Goal: Information Seeking & Learning: Learn about a topic

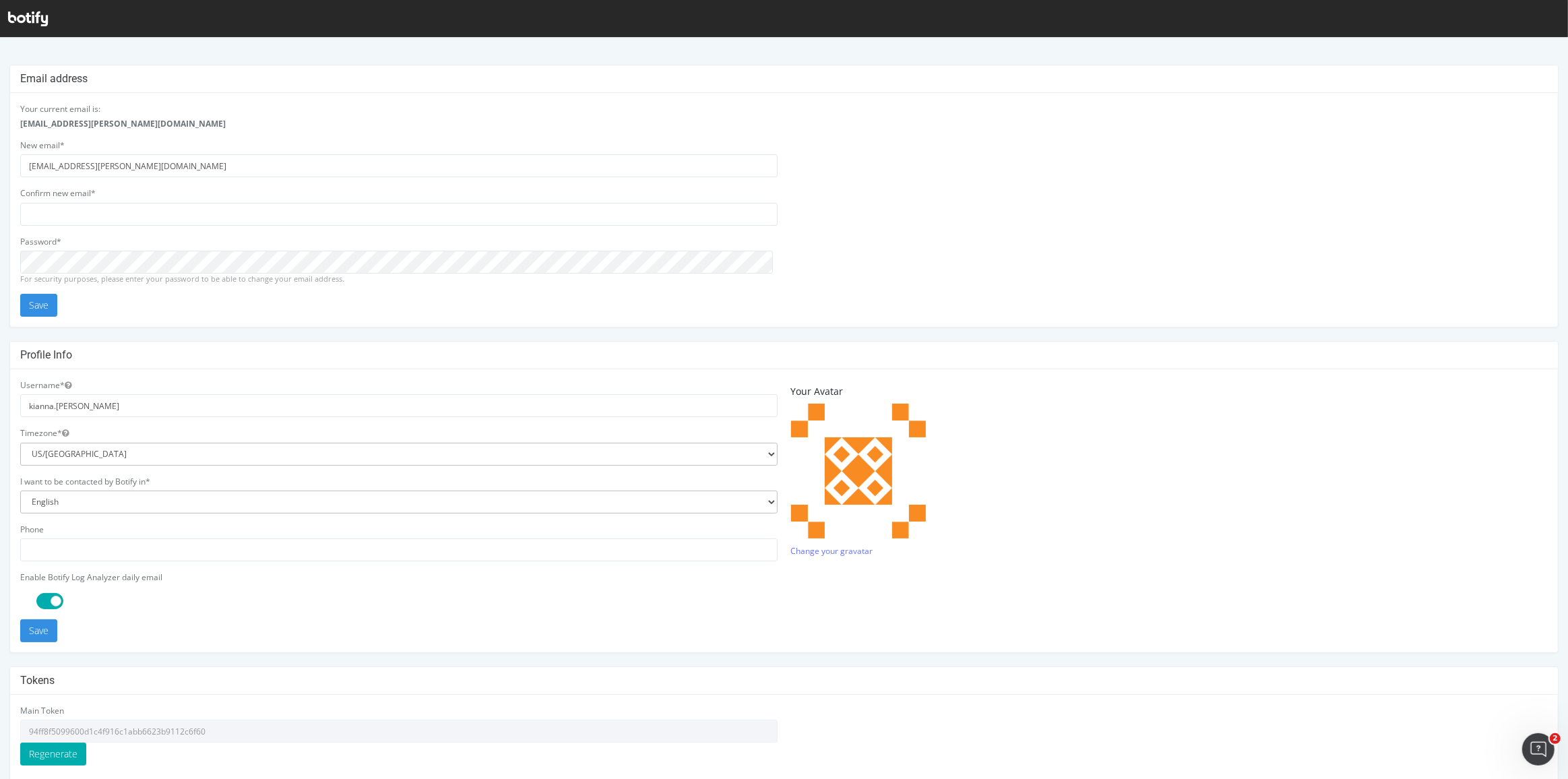
scroll to position [101, 0]
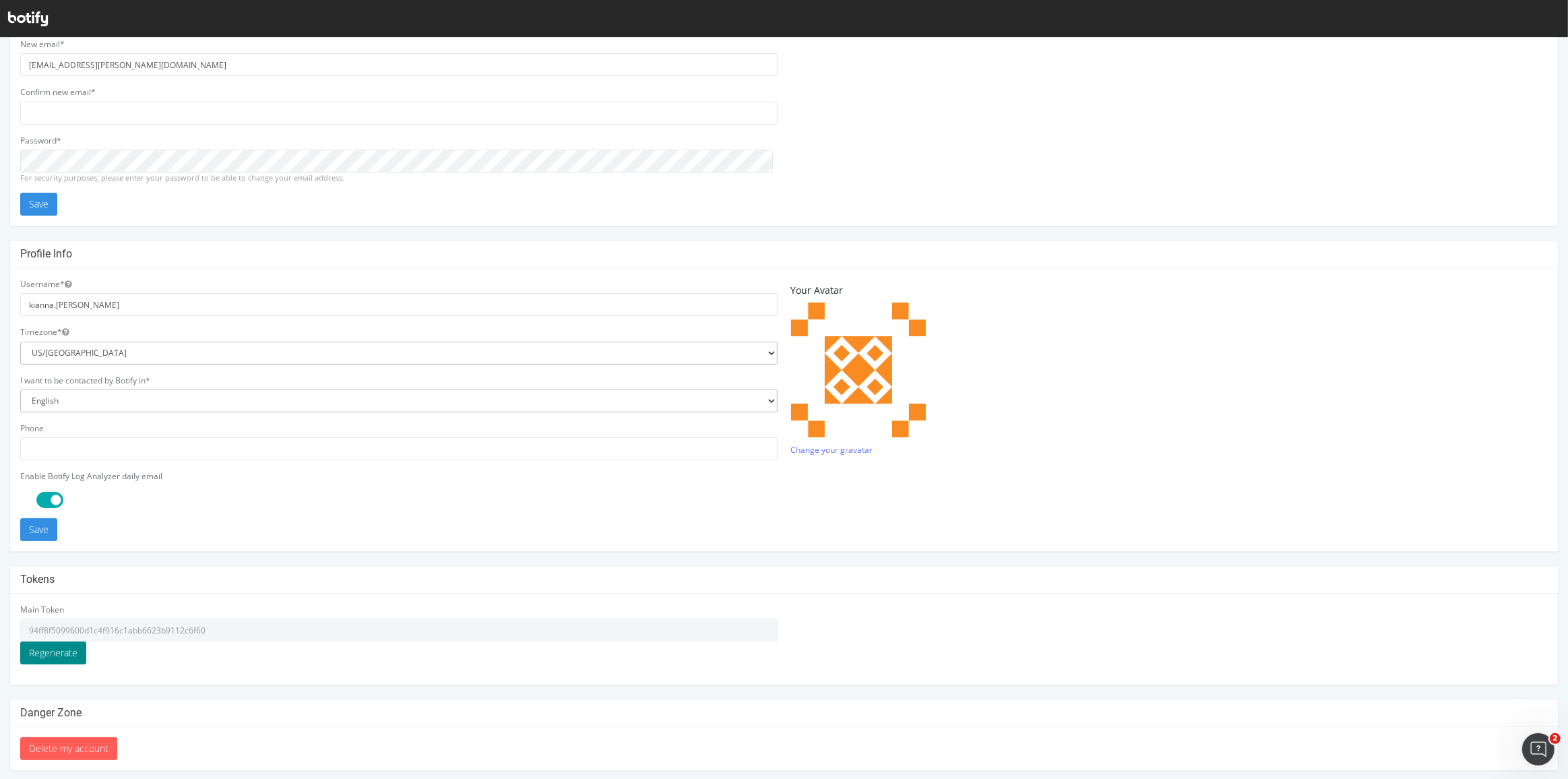
click at [56, 648] on button "Regenerate" at bounding box center [53, 653] width 66 height 23
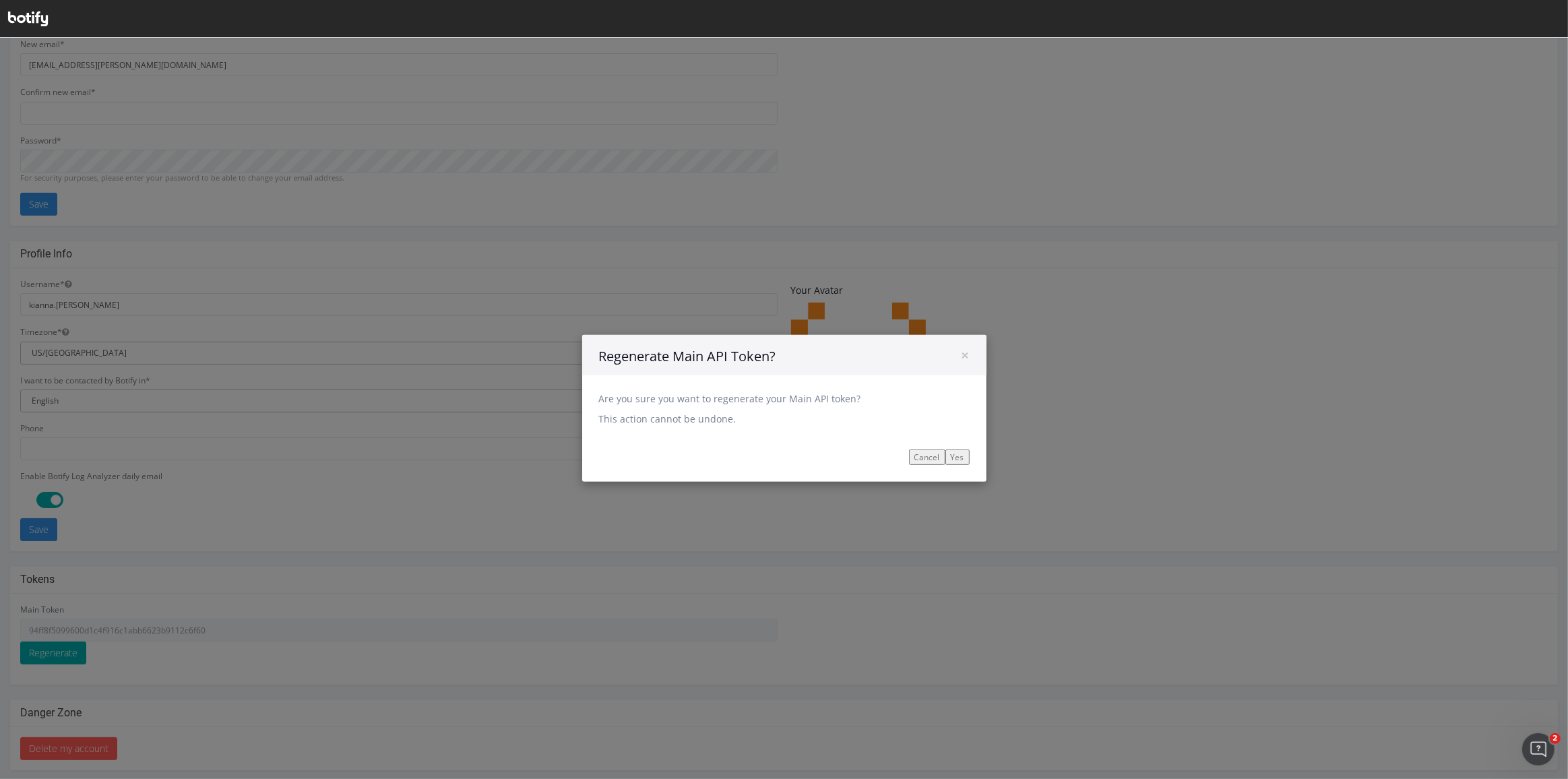
click at [952, 452] on input "Yes" at bounding box center [957, 457] width 24 height 16
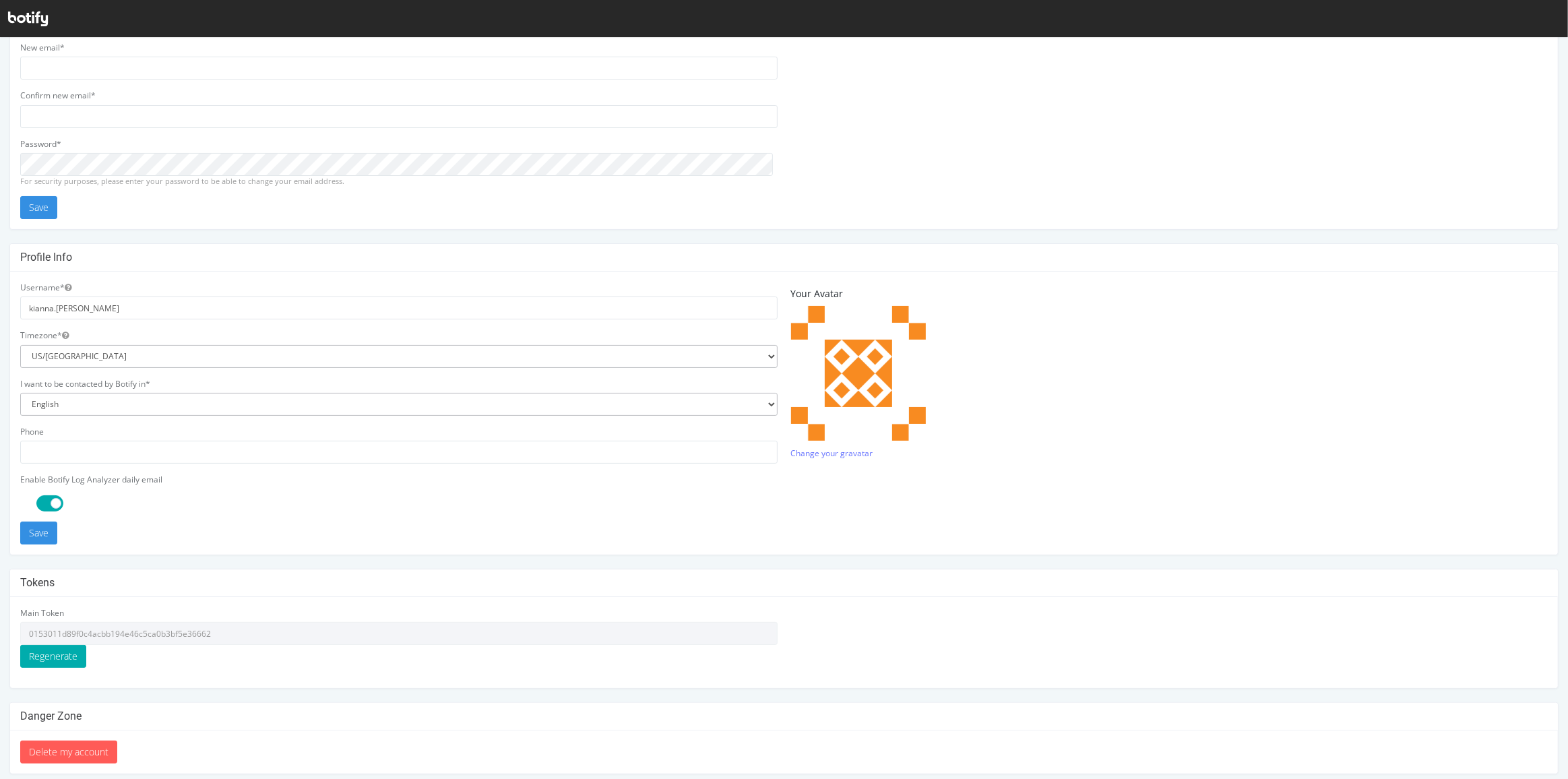
scroll to position [101, 0]
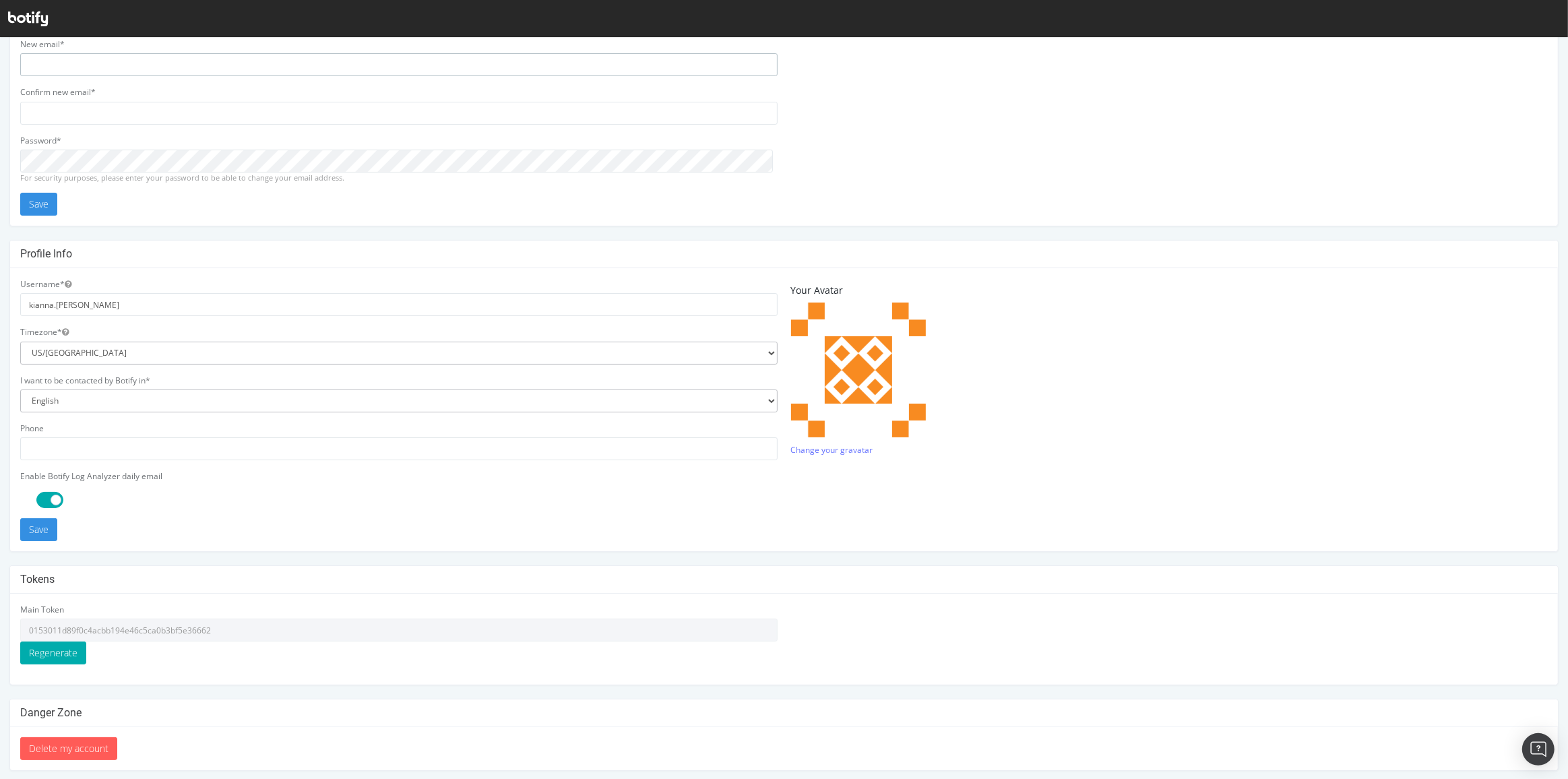
type input "kianna.vazquez@livingspaces.com"
drag, startPoint x: 223, startPoint y: 629, endPoint x: 25, endPoint y: 623, distance: 198.1
click at [25, 623] on input "0153011d89f0c4acbb194e46c5ca0b3bf5e36662" at bounding box center [399, 630] width 758 height 23
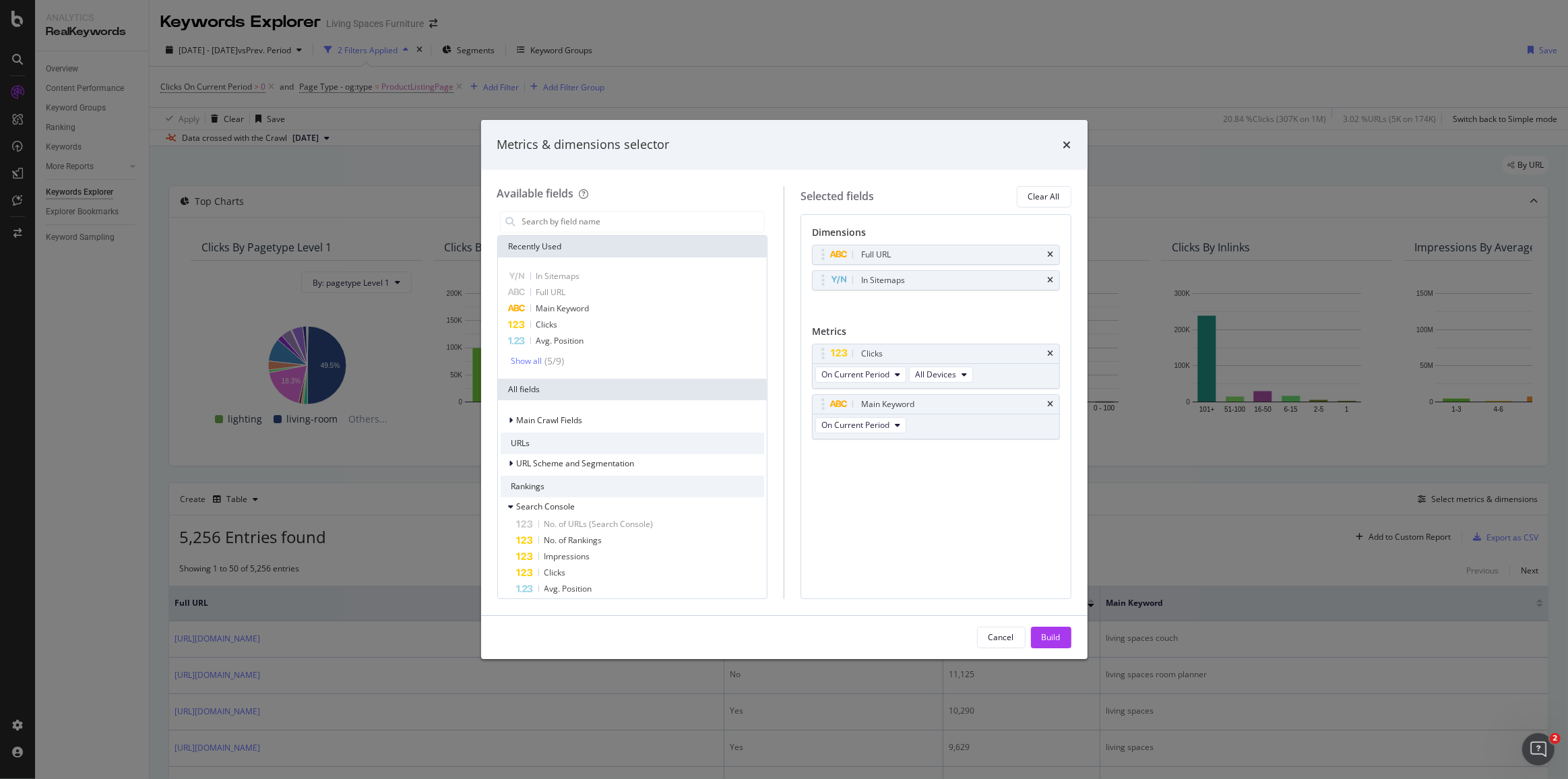
click at [1067, 145] on icon "times" at bounding box center [1067, 144] width 8 height 11
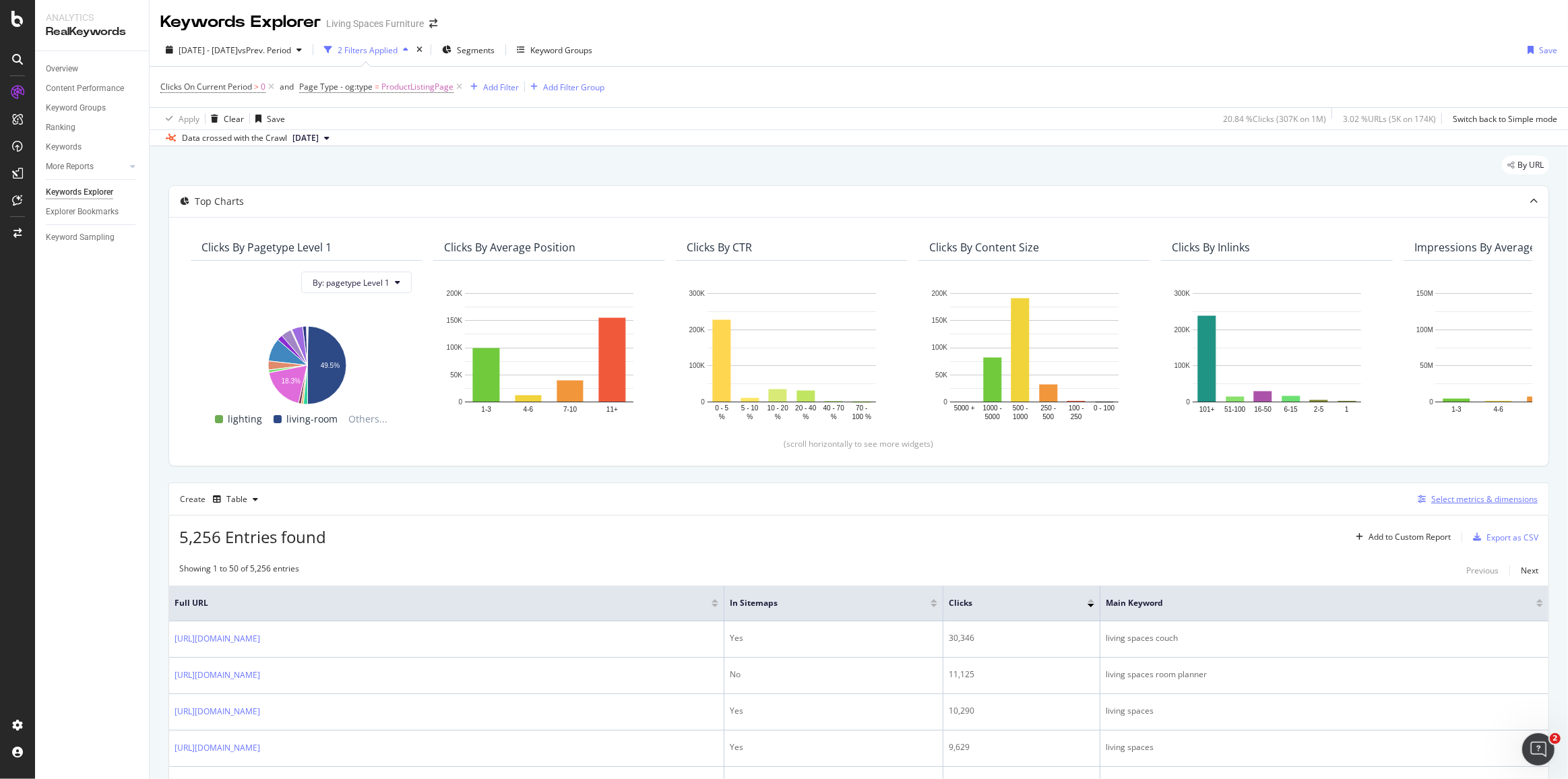
click at [1449, 504] on div "Select metrics & dimensions" at bounding box center [1475, 499] width 125 height 15
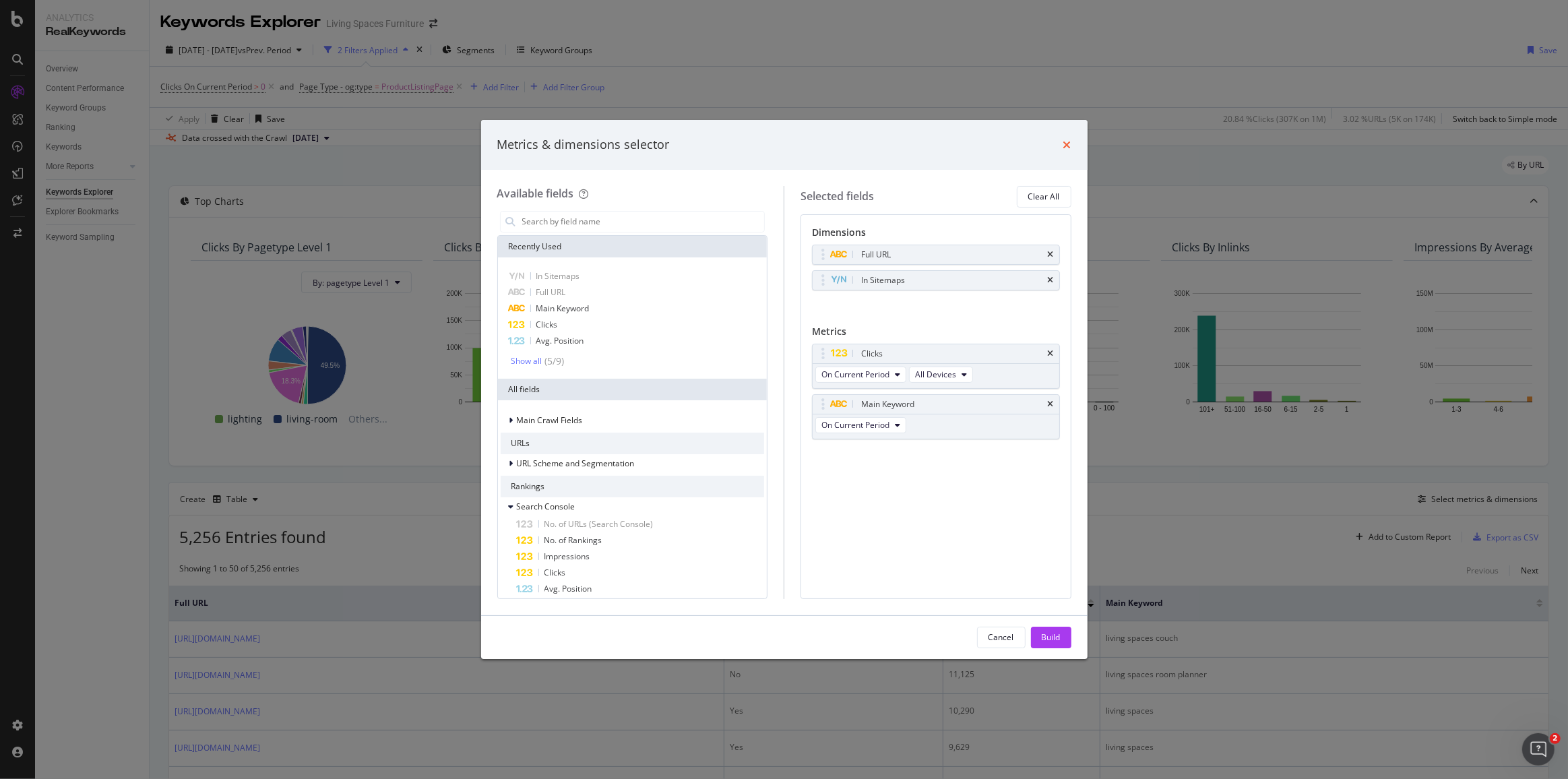
click at [1065, 146] on icon "times" at bounding box center [1067, 144] width 8 height 11
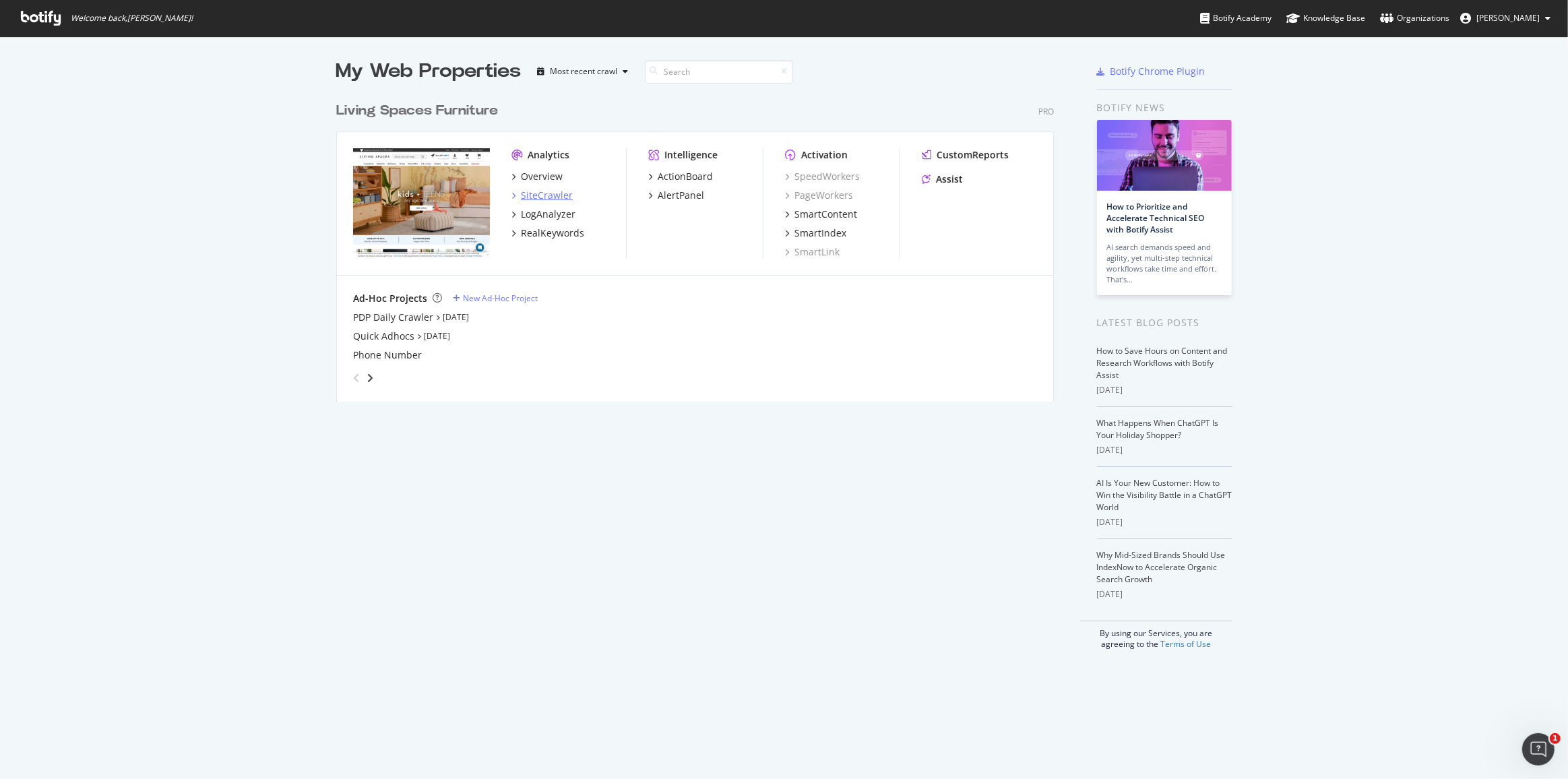
click at [546, 192] on div "SiteCrawler" at bounding box center [548, 196] width 52 height 14
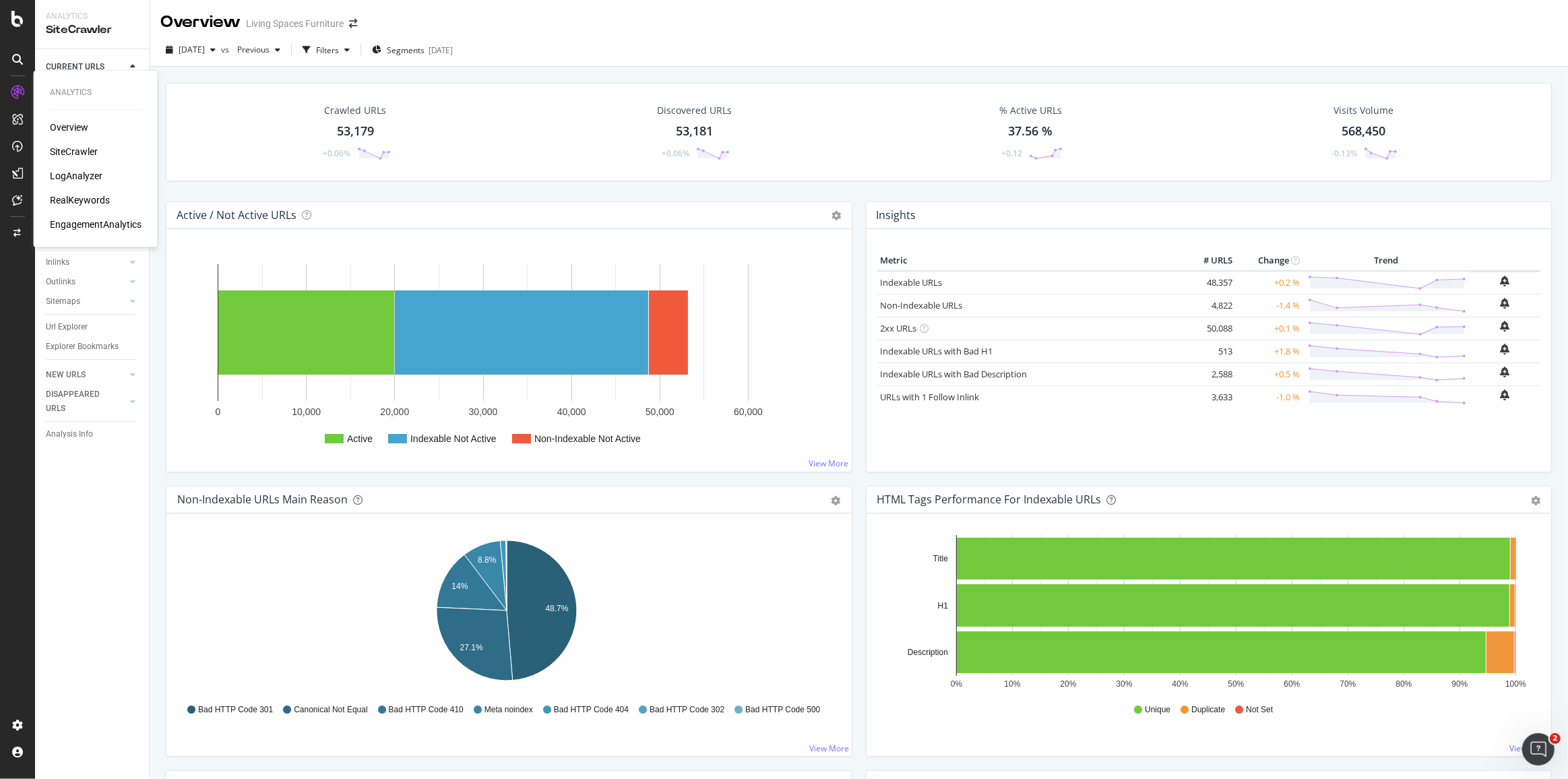
click at [70, 198] on div "RealKeywords" at bounding box center [79, 201] width 60 height 14
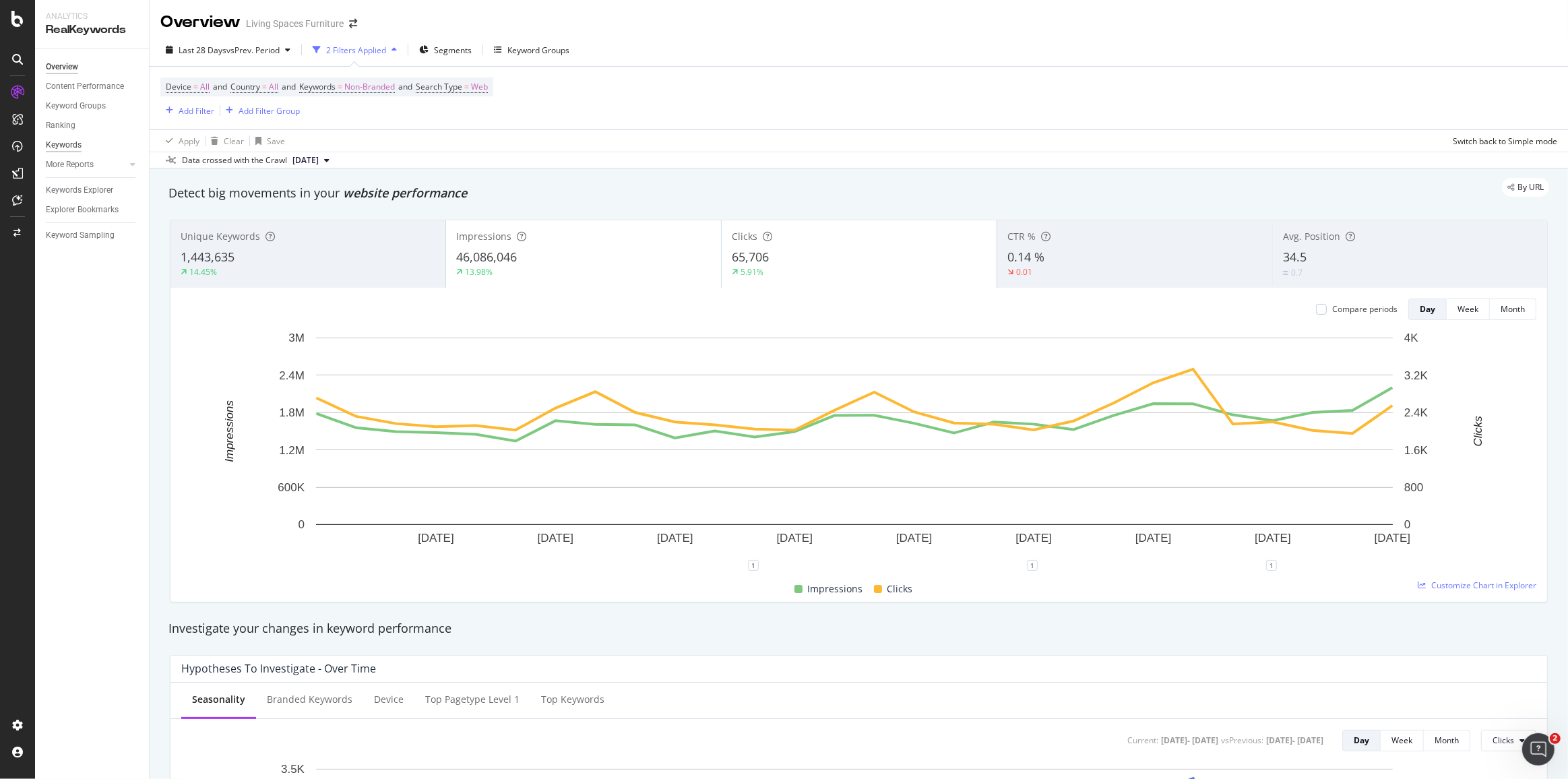
click at [70, 144] on div "Keywords" at bounding box center [63, 145] width 36 height 15
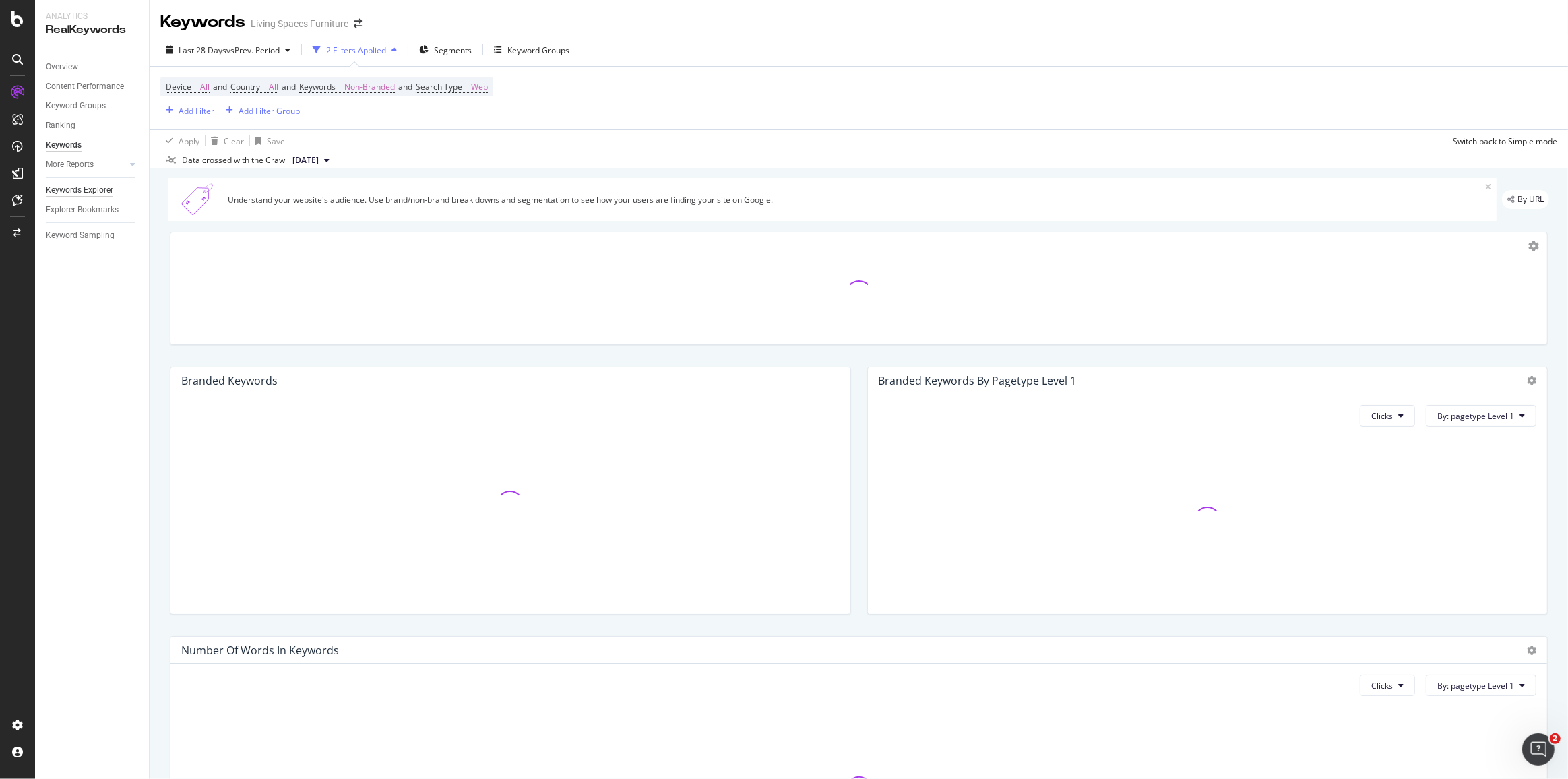
click at [56, 188] on div "Keywords Explorer" at bounding box center [79, 190] width 68 height 15
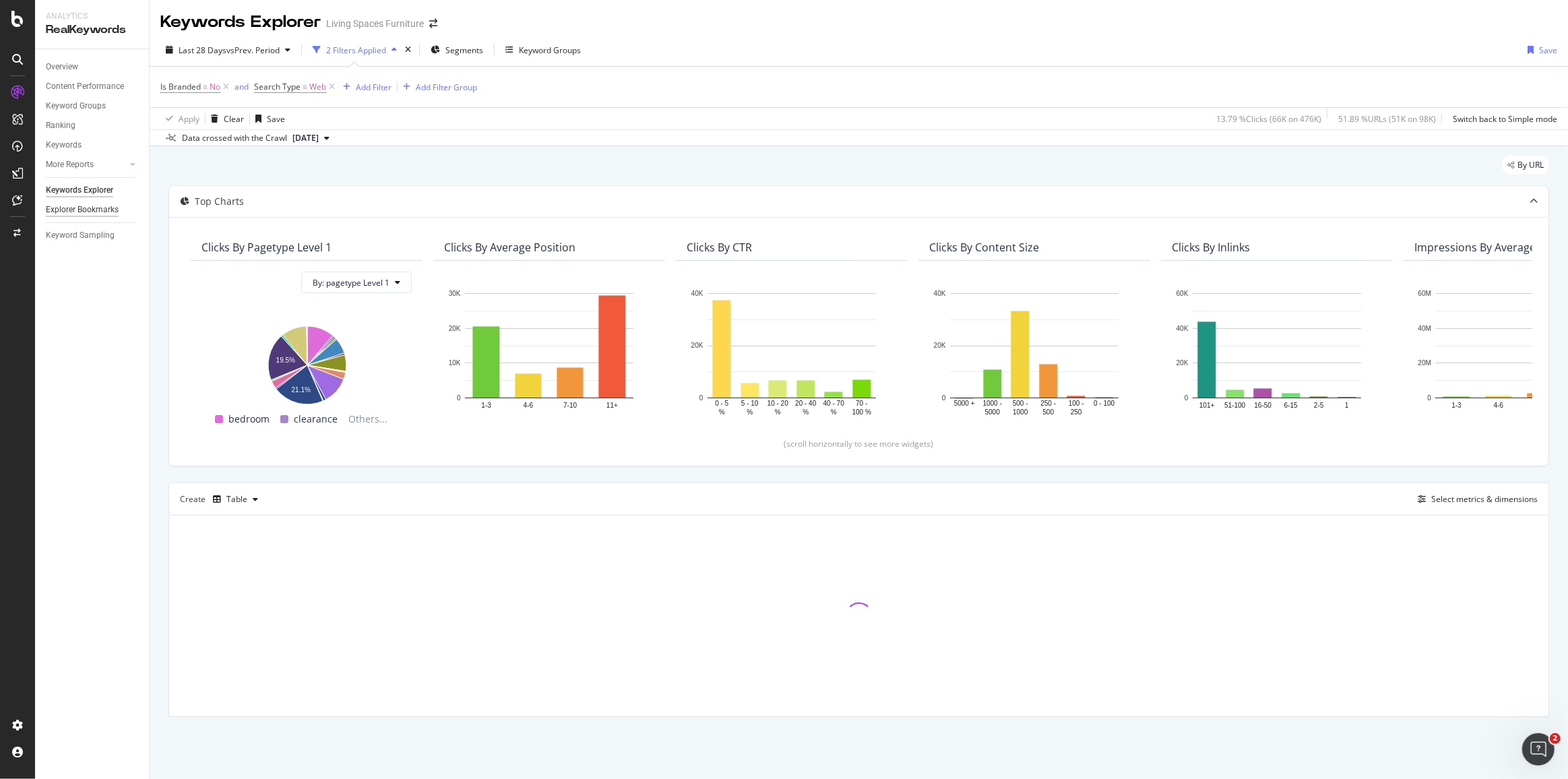
click at [79, 203] on div "Explorer Bookmarks" at bounding box center [81, 209] width 73 height 15
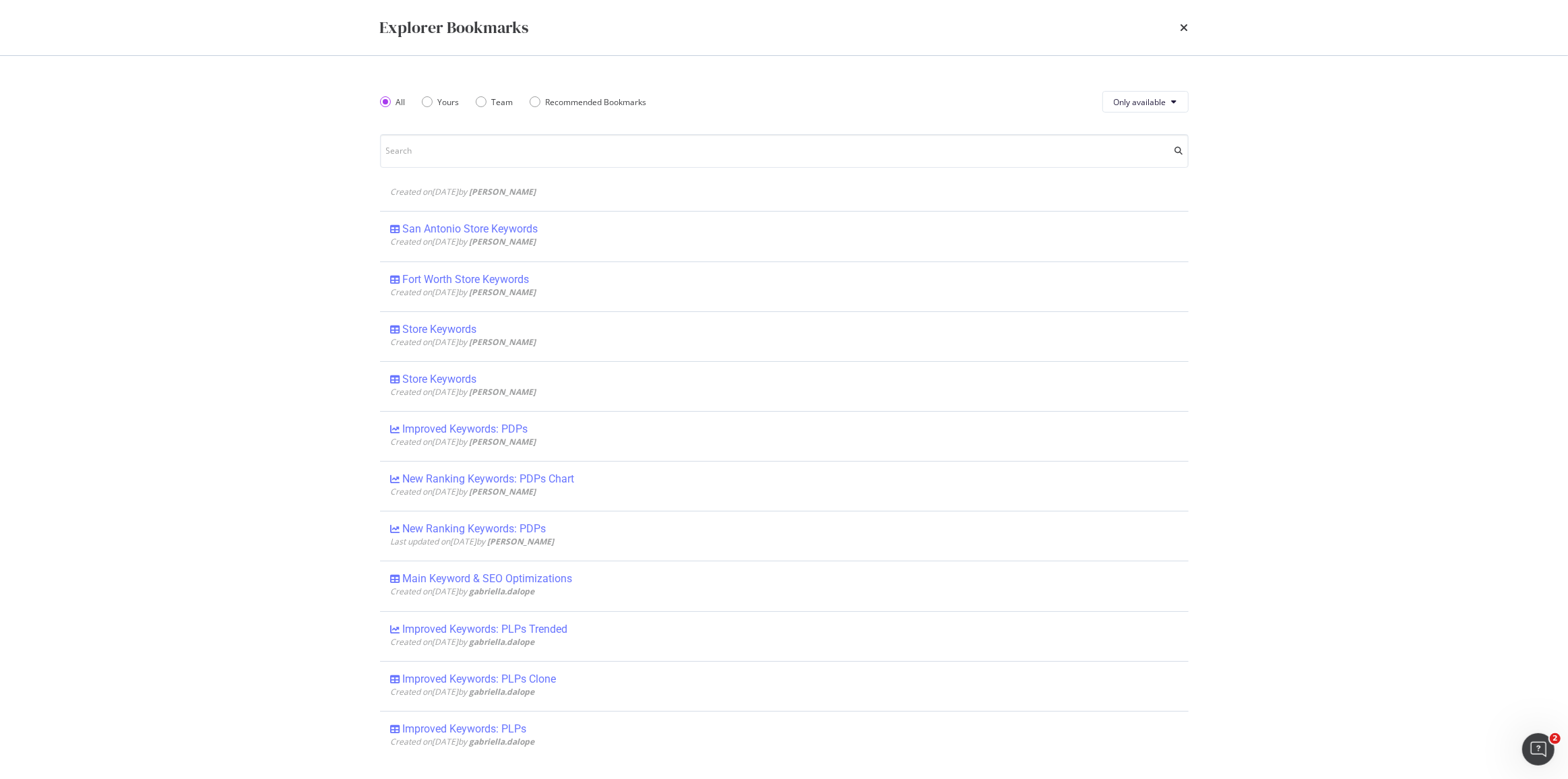
scroll to position [1103, 0]
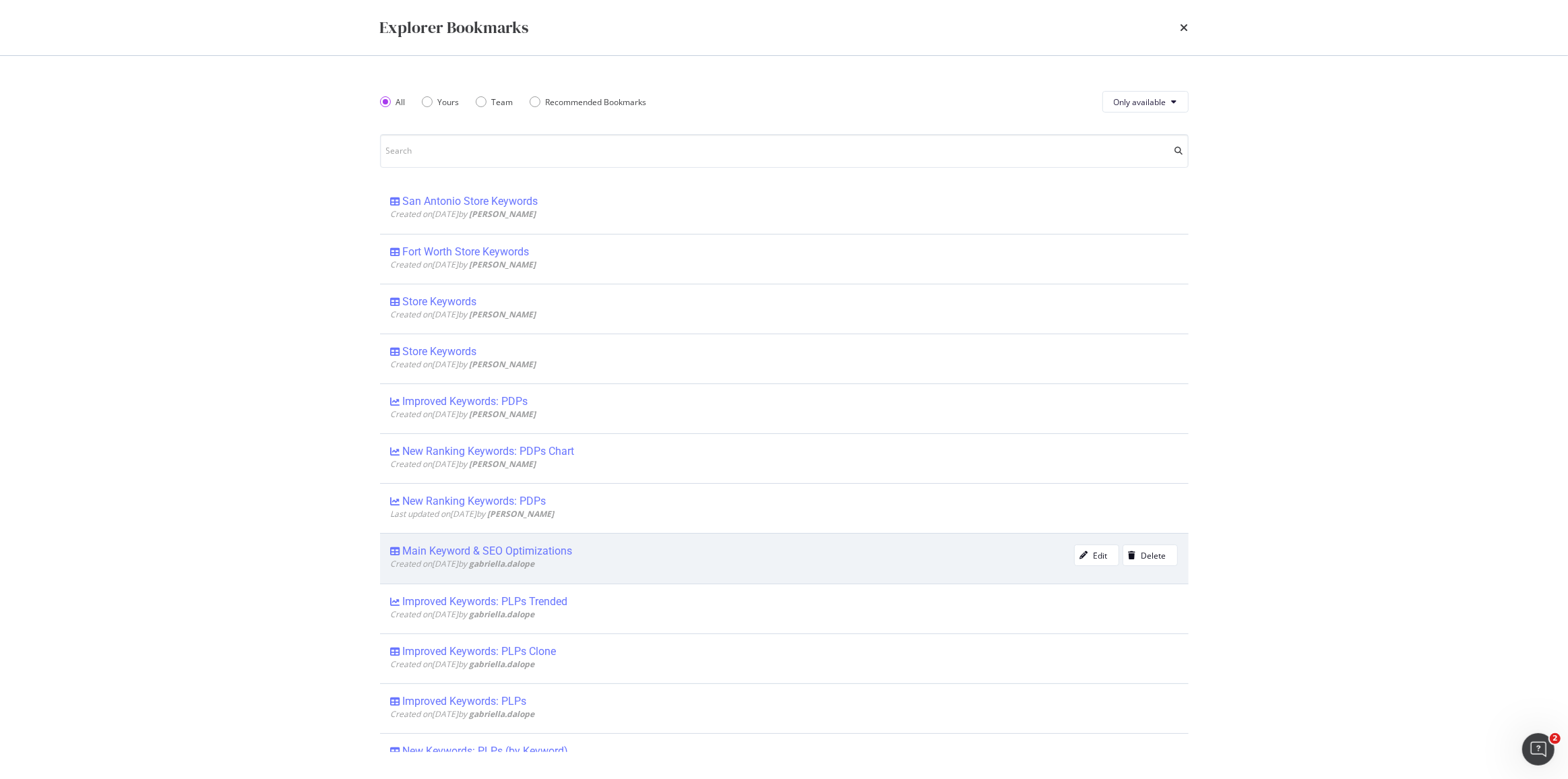
click at [526, 545] on div "Main Keyword & SEO Optimizations" at bounding box center [487, 551] width 170 height 14
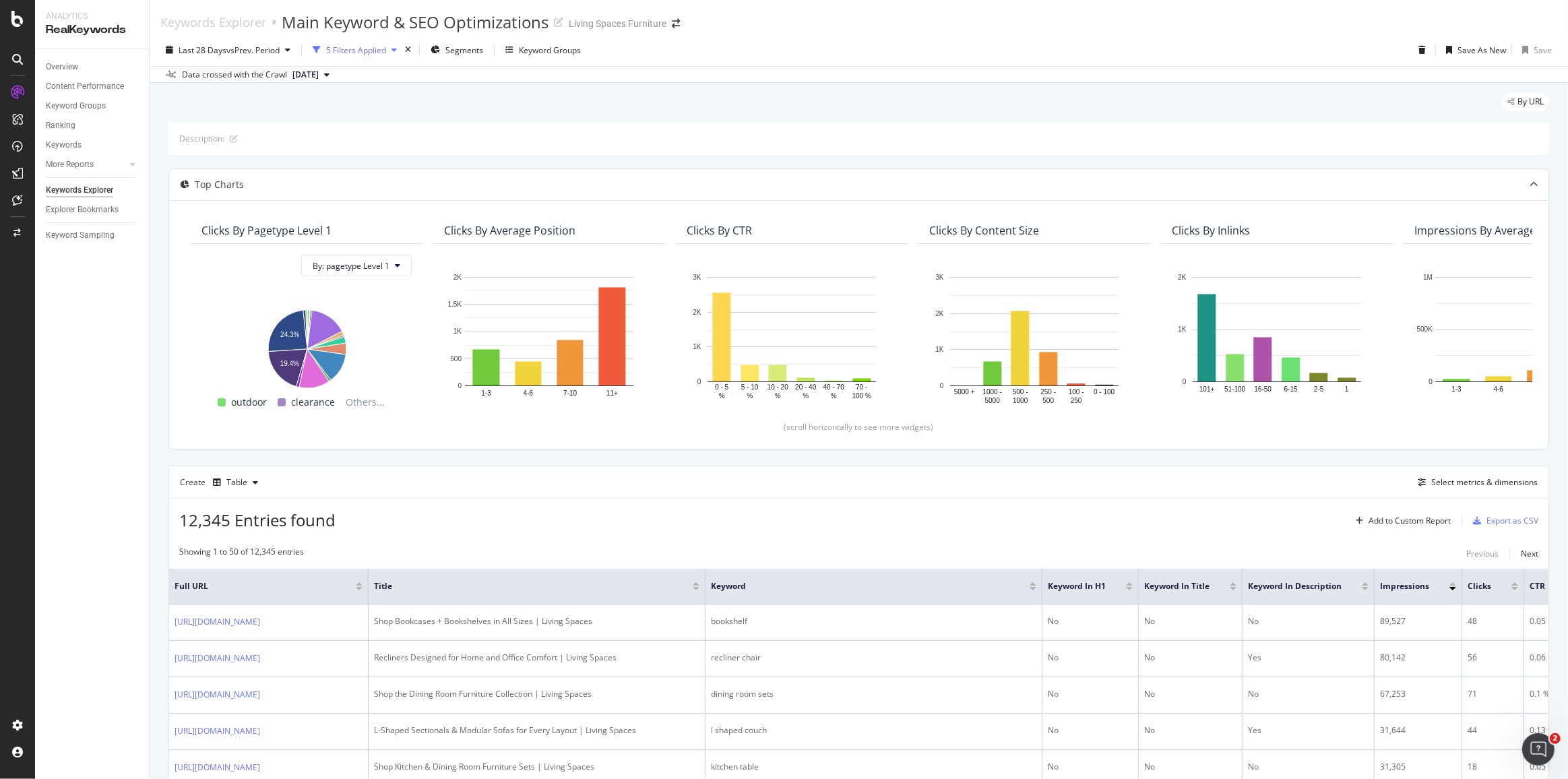
click at [366, 46] on div "5 Filters Applied" at bounding box center [357, 50] width 60 height 12
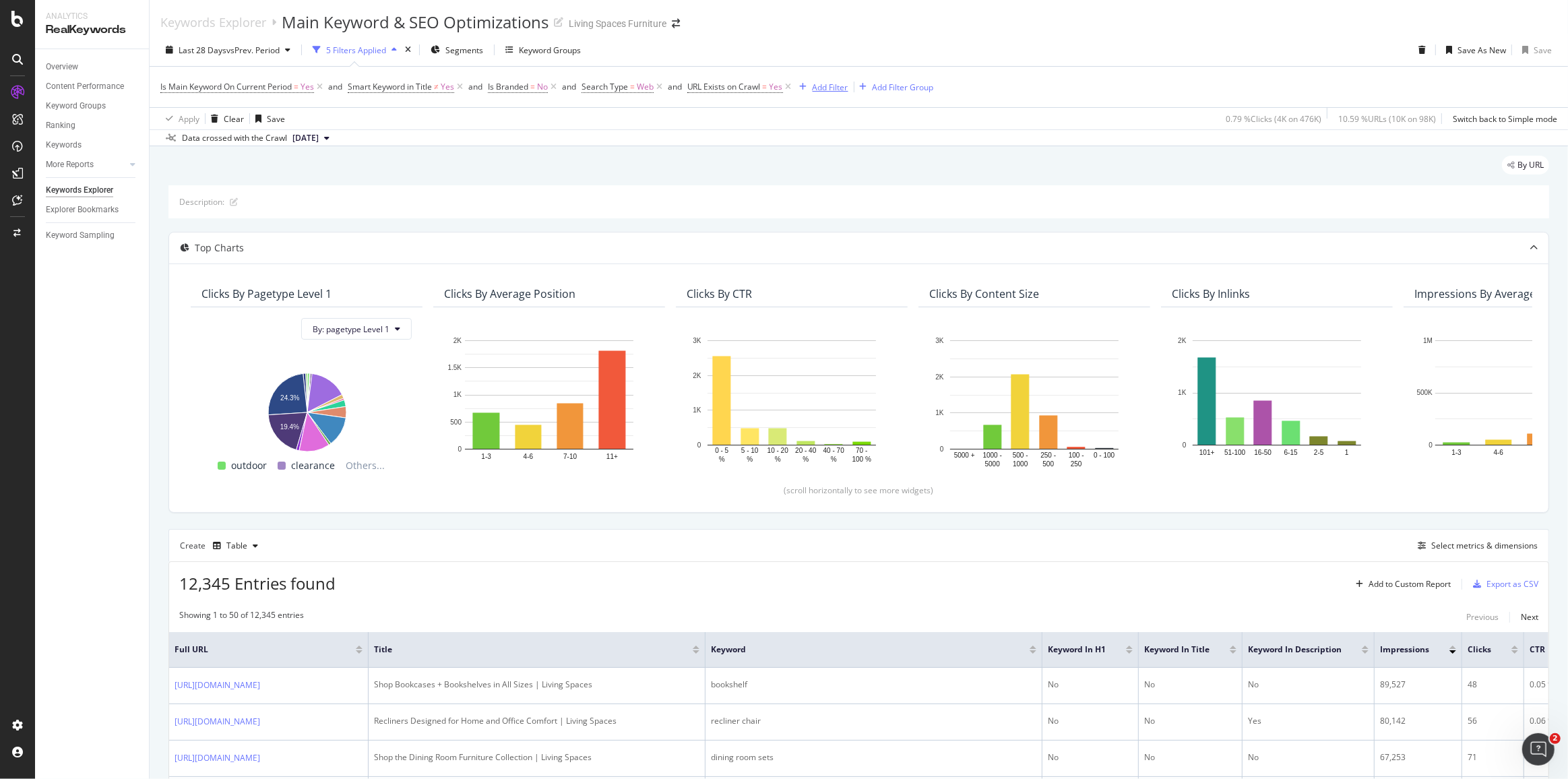
click at [834, 88] on div "Add Filter" at bounding box center [831, 87] width 36 height 12
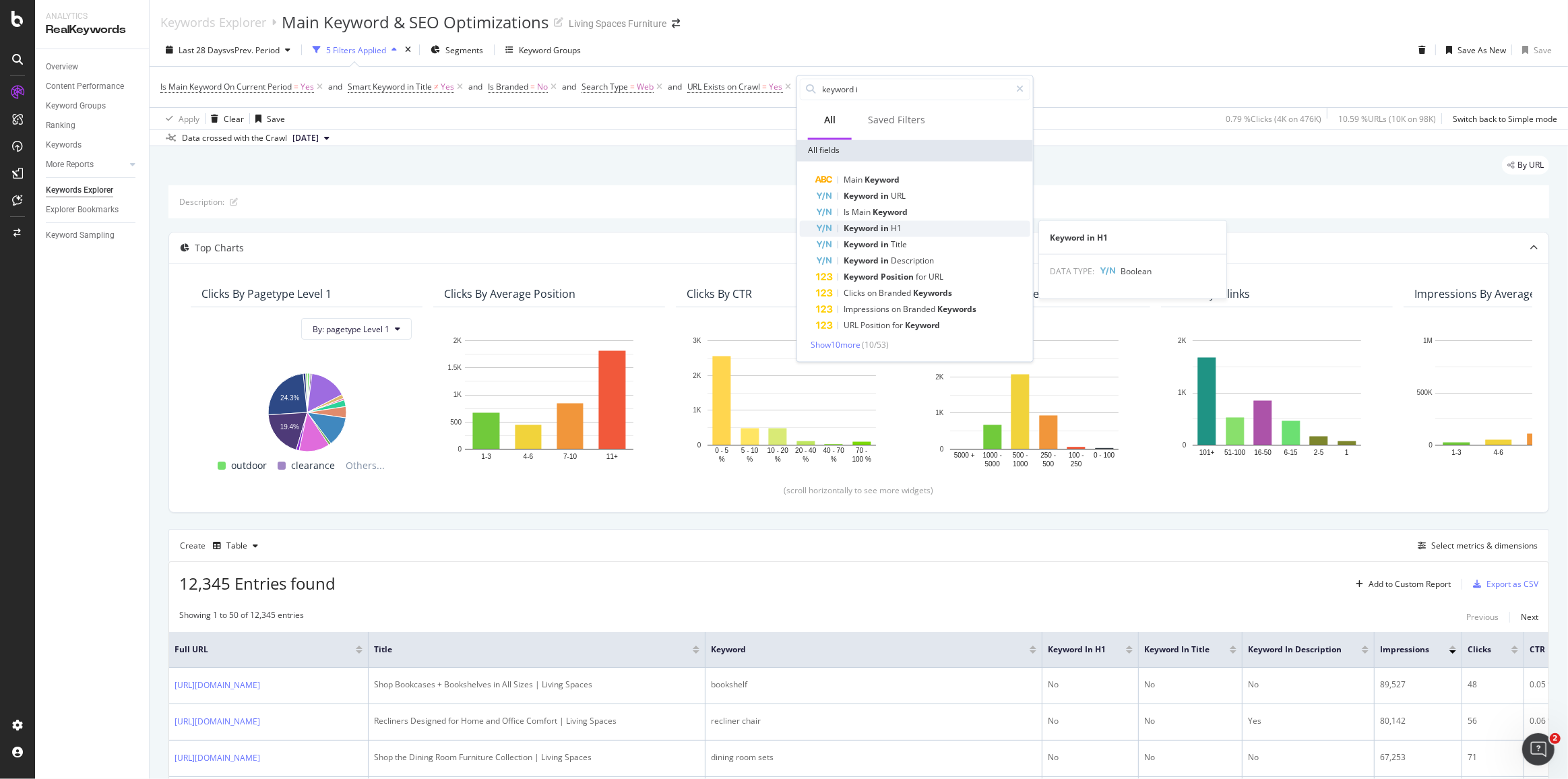
type input "keyword i"
click at [858, 225] on span "Keyword" at bounding box center [862, 229] width 37 height 12
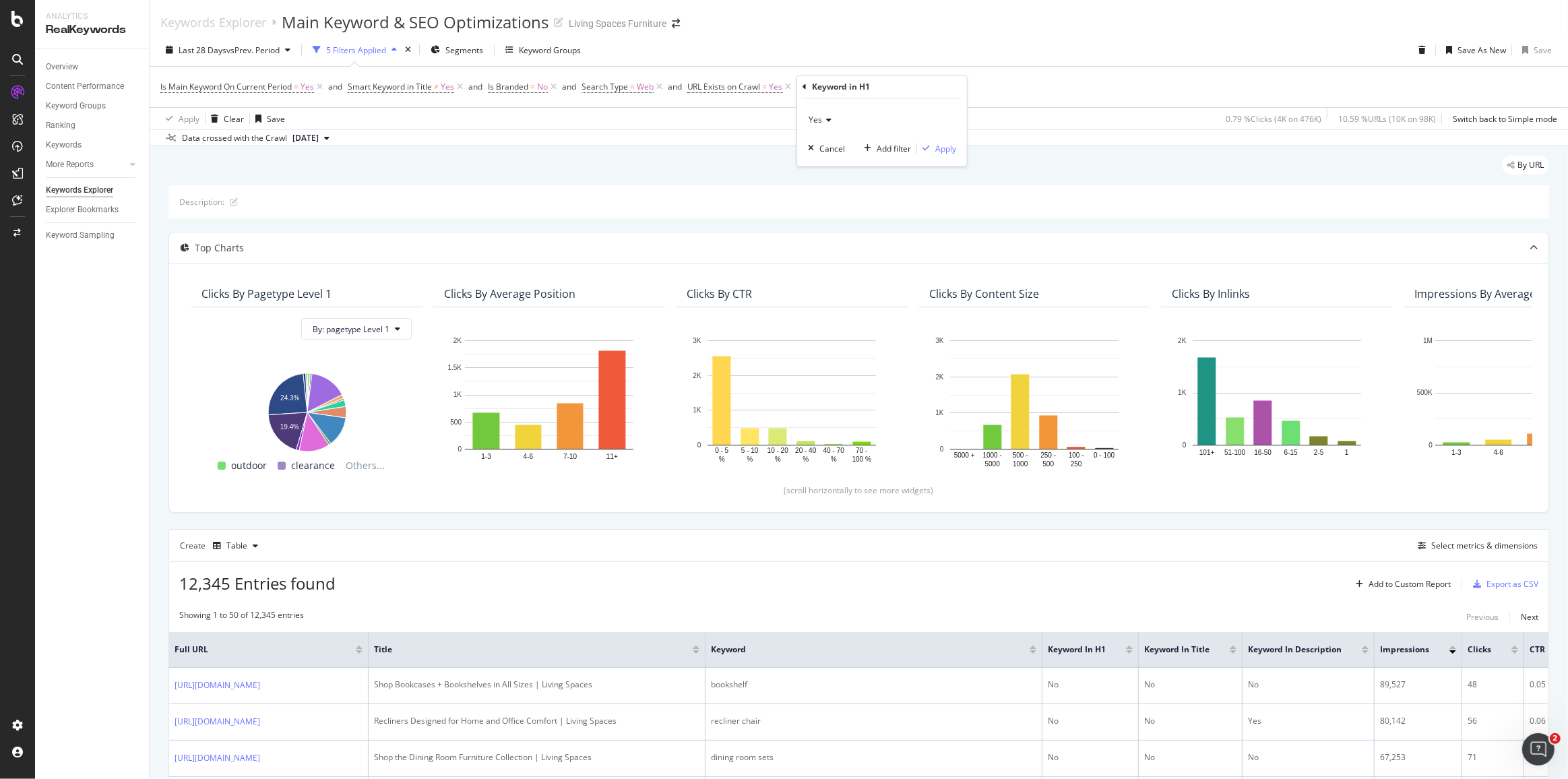
click at [825, 116] on icon at bounding box center [827, 120] width 10 height 8
click at [818, 163] on span "No" at bounding box center [820, 166] width 11 height 12
drag, startPoint x: 948, startPoint y: 150, endPoint x: 898, endPoint y: 116, distance: 60.5
click at [948, 150] on div "Apply" at bounding box center [946, 148] width 21 height 12
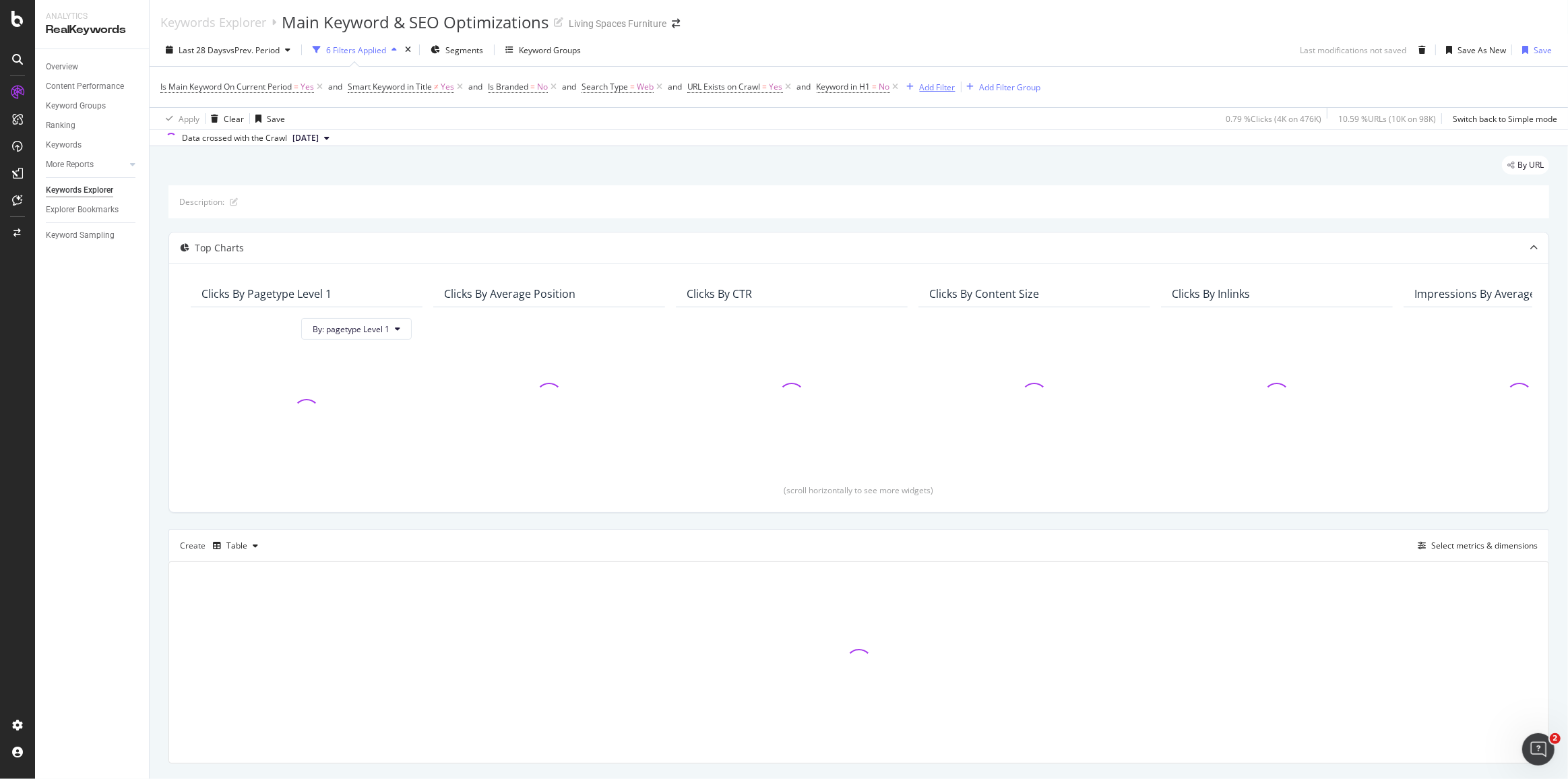
click at [937, 82] on div "Add Filter" at bounding box center [937, 87] width 36 height 12
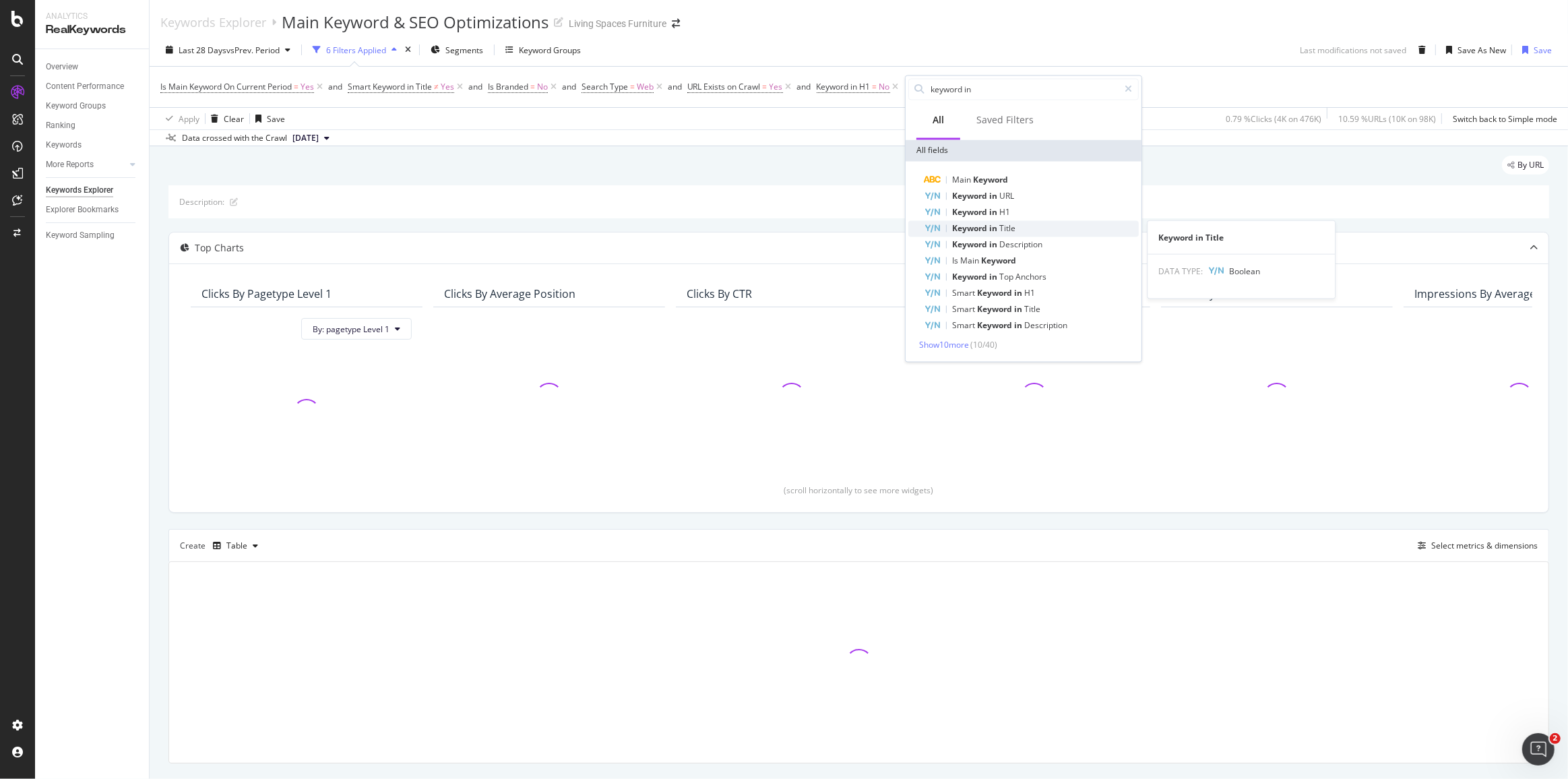
type input "keyword in"
click at [1025, 224] on div "Keyword in Title" at bounding box center [1031, 229] width 214 height 16
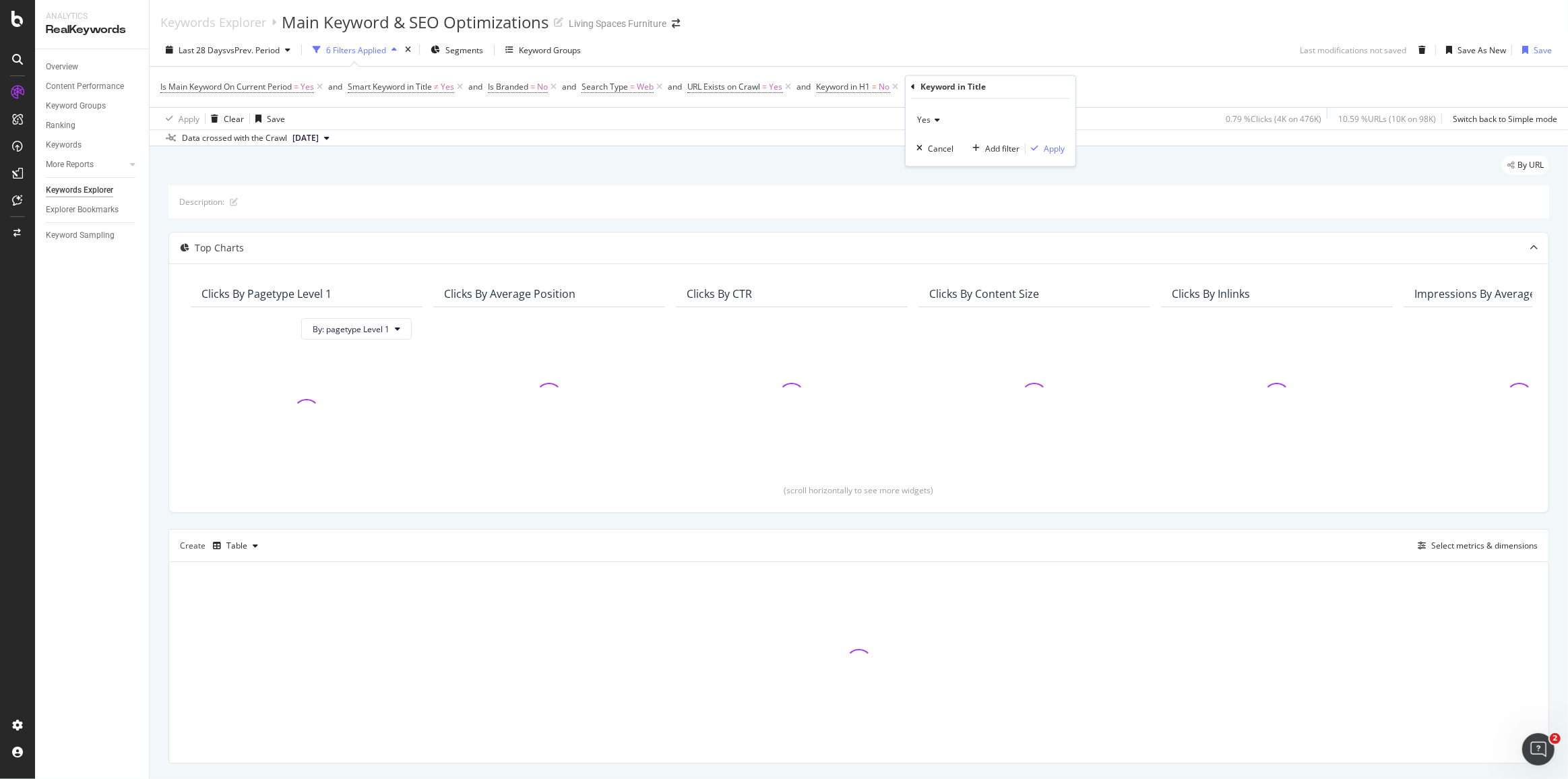
click at [933, 116] on icon at bounding box center [935, 120] width 10 height 8
click at [932, 160] on span "No" at bounding box center [928, 166] width 11 height 12
click at [1057, 152] on div "Apply" at bounding box center [1054, 148] width 21 height 12
click at [1068, 85] on div "Add Filter" at bounding box center [1050, 87] width 36 height 12
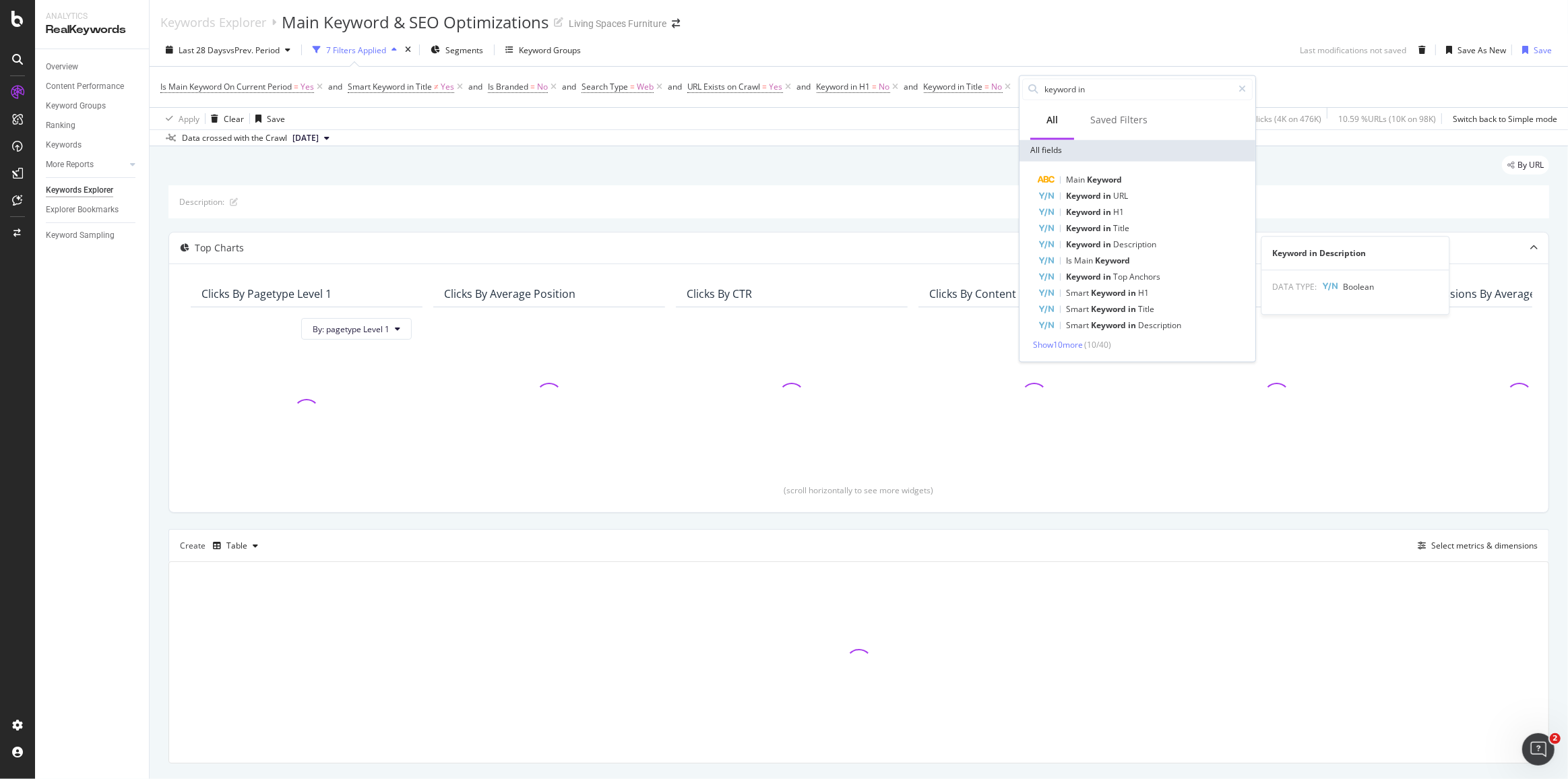
click at [1128, 247] on span "Description" at bounding box center [1135, 245] width 44 height 12
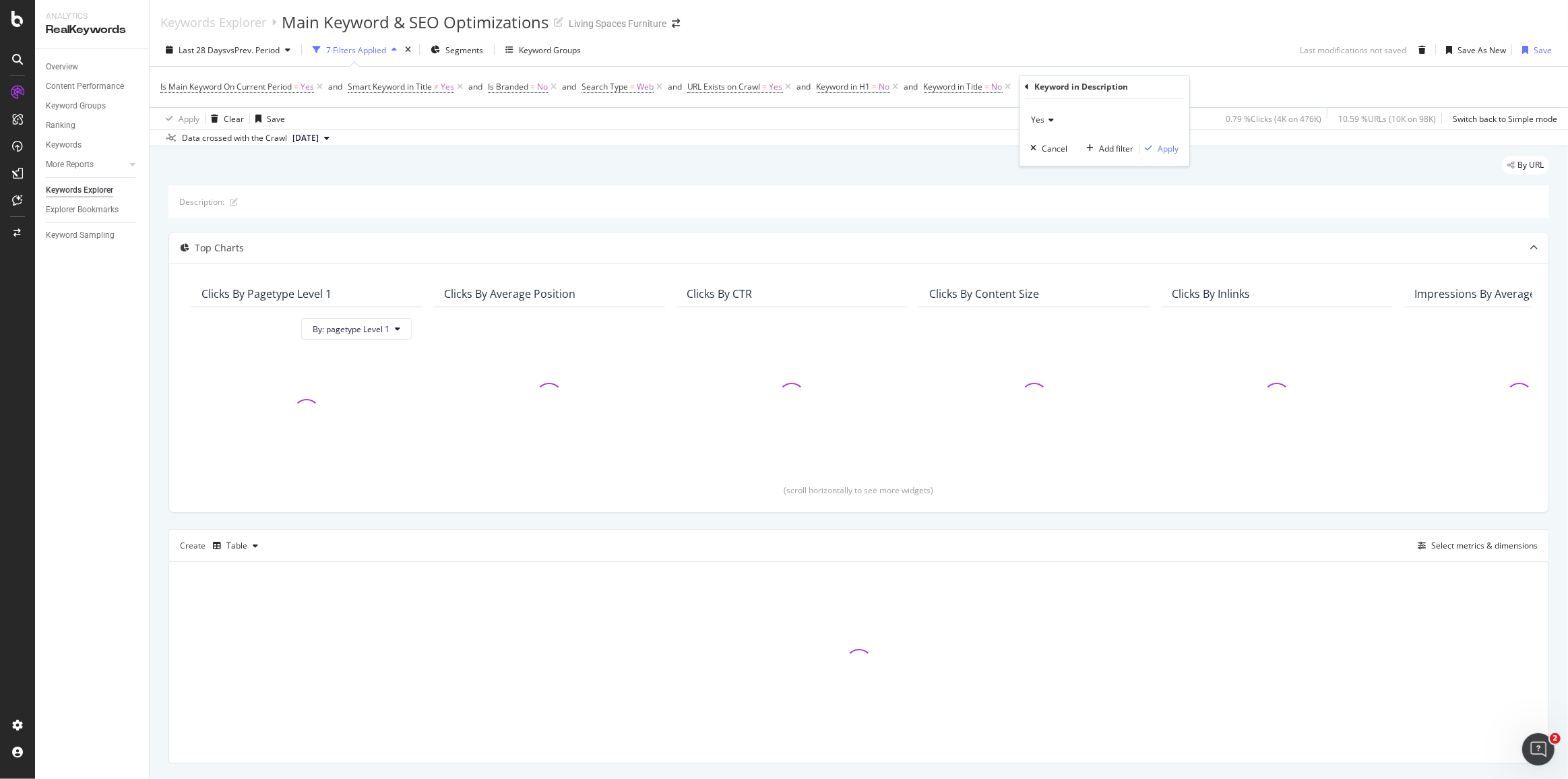
click at [1048, 118] on icon at bounding box center [1050, 120] width 10 height 8
click at [1051, 167] on div "No" at bounding box center [1106, 166] width 144 height 17
click at [1173, 146] on div "Apply" at bounding box center [1169, 148] width 21 height 12
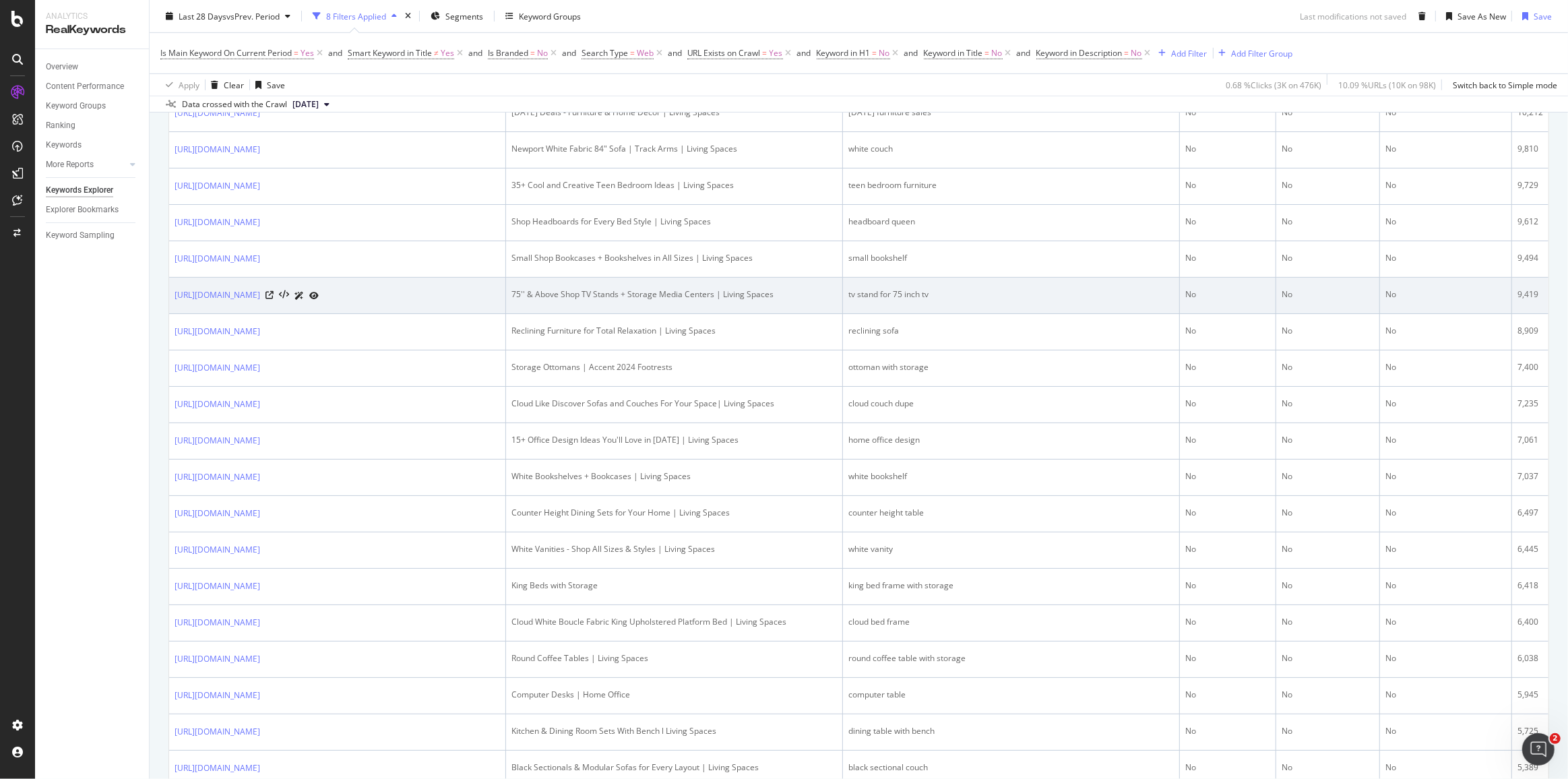
scroll to position [980, 0]
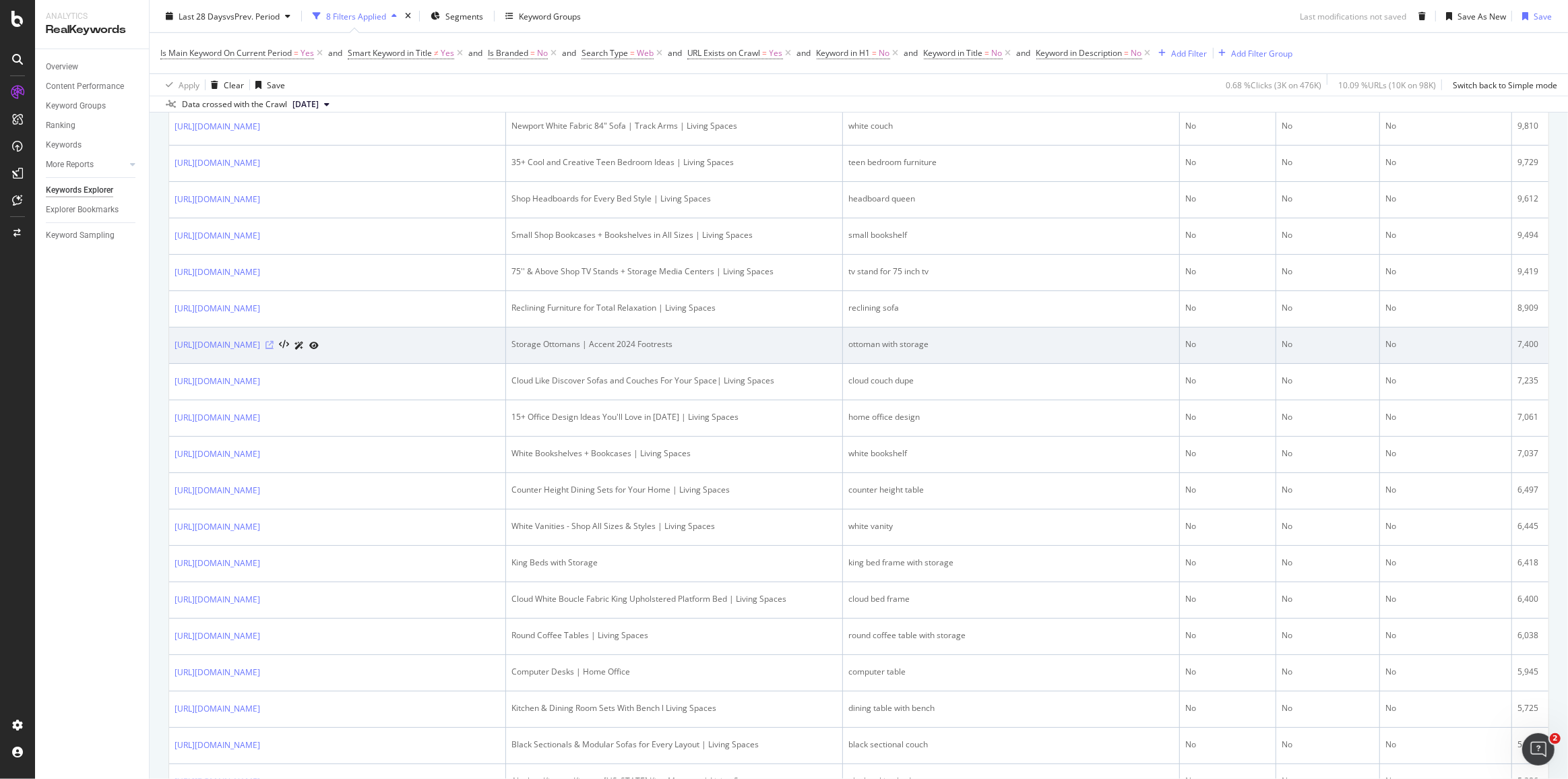
click at [273, 349] on icon at bounding box center [269, 345] width 8 height 8
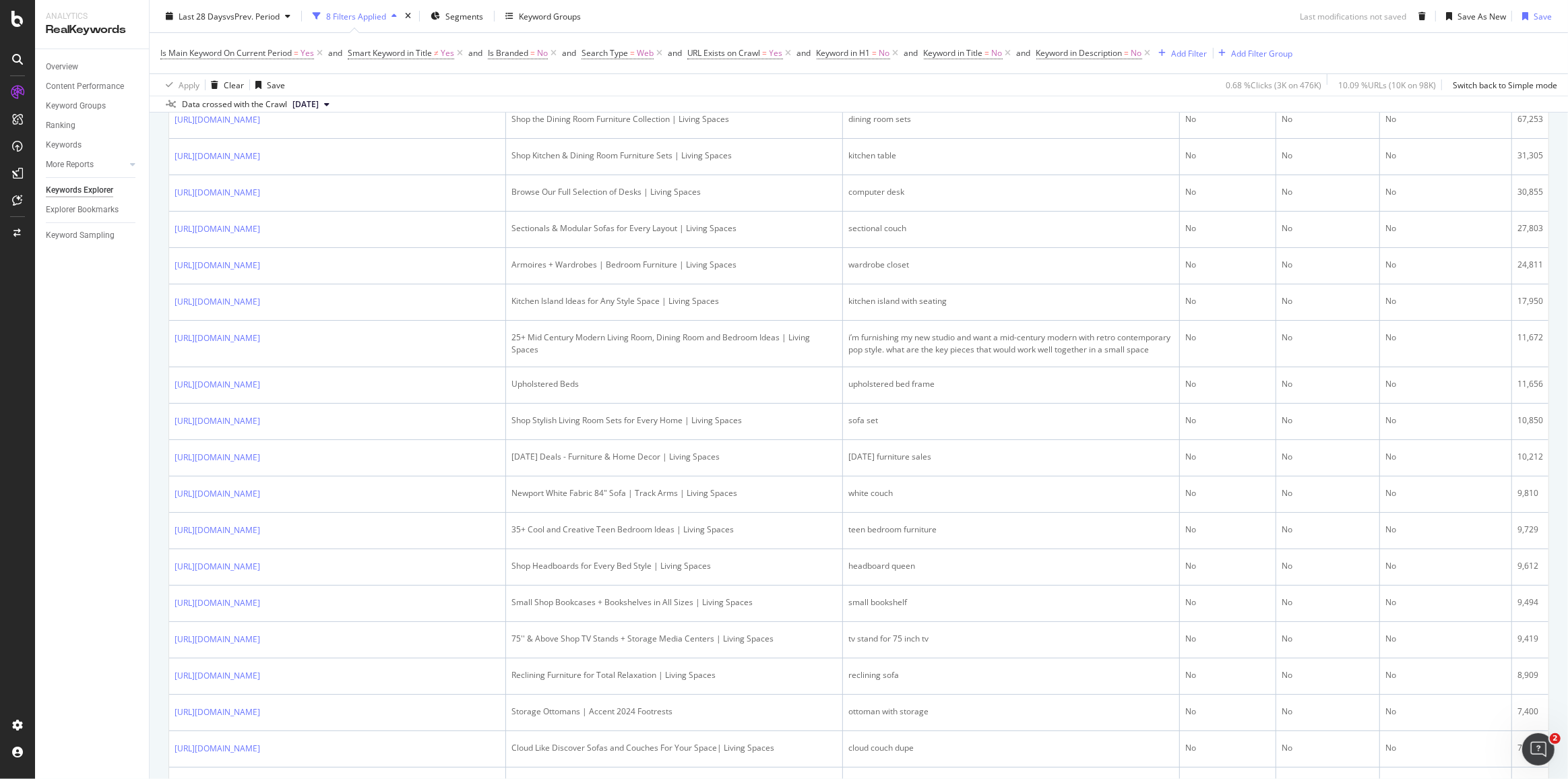
scroll to position [734, 0]
